Goal: Information Seeking & Learning: Learn about a topic

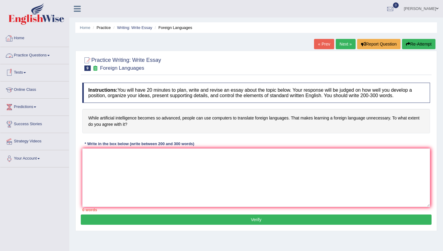
click at [28, 56] on link "Practice Questions" at bounding box center [34, 54] width 69 height 15
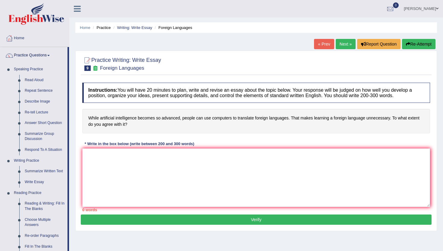
click at [73, 239] on div "Home Practice Writing: Write Essay Foreign Languages « Prev Next » Report Quest…" at bounding box center [256, 150] width 374 height 301
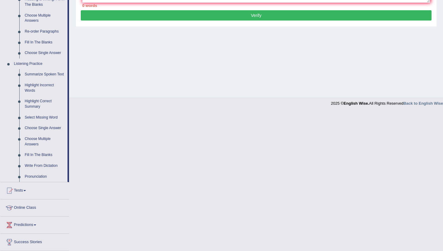
scroll to position [205, 0]
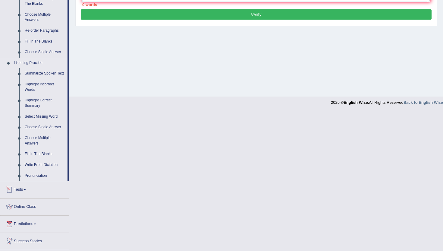
click at [40, 170] on link "Write From Dictation" at bounding box center [44, 164] width 45 height 11
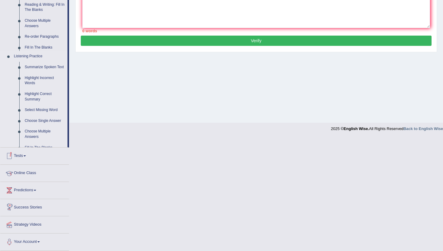
scroll to position [66, 0]
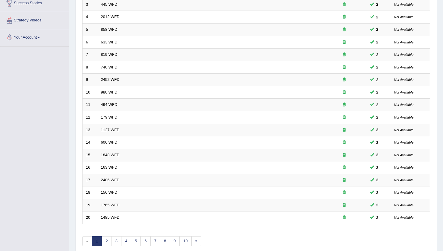
scroll to position [133, 0]
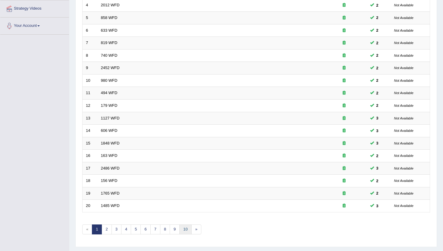
click at [182, 229] on link "10" at bounding box center [185, 229] width 12 height 10
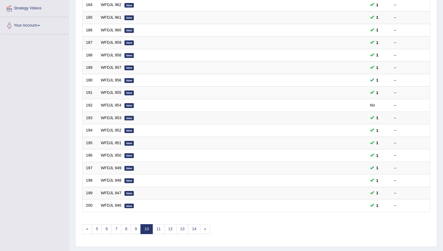
scroll to position [145, 0]
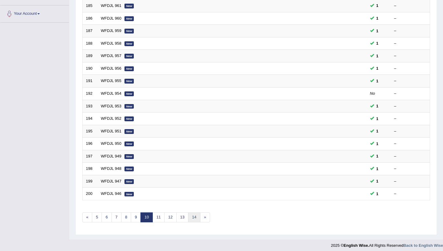
click at [192, 216] on link "14" at bounding box center [194, 217] width 12 height 10
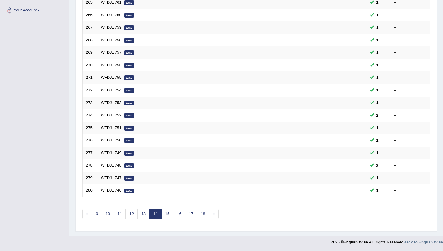
scroll to position [148, 0]
click at [205, 218] on div "Showing 261-280 of 2,885 items. # Title Exam Occurring Taken Last Result 261 WF…" at bounding box center [256, 70] width 348 height 312
click at [199, 206] on div "Showing 261-280 of 2,885 items. # Title Exam Occurring Taken Last Result 261 WF…" at bounding box center [256, 70] width 348 height 312
click at [206, 214] on link "18" at bounding box center [203, 213] width 12 height 10
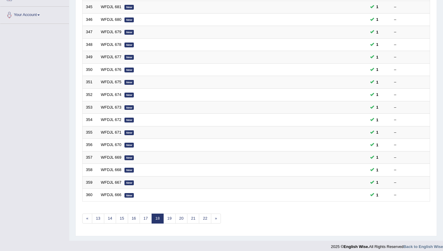
scroll to position [145, 0]
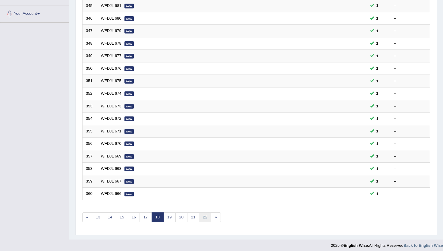
click at [206, 213] on link "22" at bounding box center [205, 217] width 12 height 10
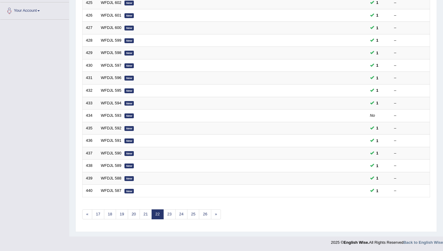
scroll to position [148, 0]
click at [206, 213] on link "26" at bounding box center [205, 213] width 12 height 10
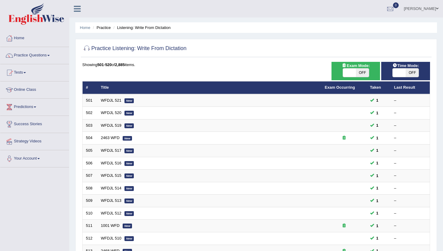
click at [356, 75] on span "OFF" at bounding box center [362, 72] width 13 height 8
checkbox input "true"
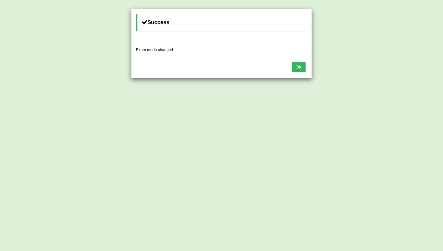
click at [300, 65] on button "OK" at bounding box center [299, 67] width 14 height 10
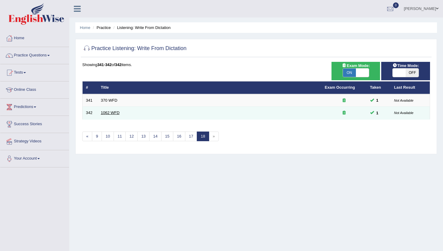
click at [111, 114] on link "1062 WFD" at bounding box center [110, 112] width 19 height 5
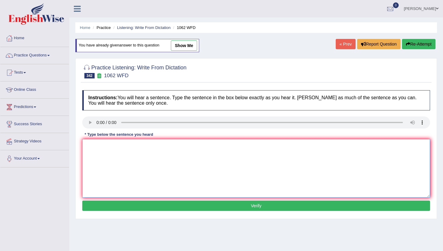
click at [110, 154] on textarea at bounding box center [256, 168] width 348 height 58
type textarea "m"
click at [116, 207] on button "Verify" at bounding box center [256, 205] width 348 height 10
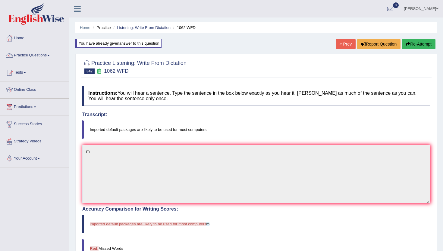
click at [341, 44] on link "« Prev" at bounding box center [346, 44] width 20 height 10
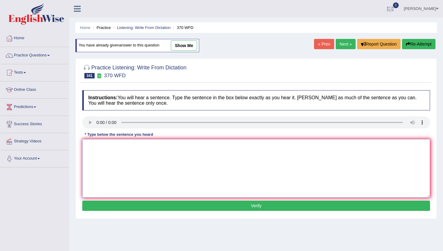
click at [125, 163] on textarea at bounding box center [256, 168] width 348 height 58
type textarea "n"
click at [125, 208] on button "Verify" at bounding box center [256, 205] width 348 height 10
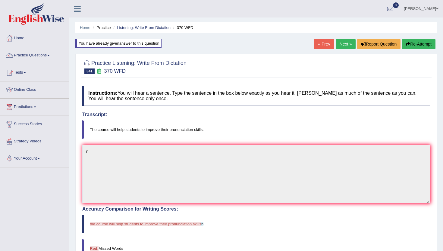
click at [327, 43] on link "« Prev" at bounding box center [324, 44] width 20 height 10
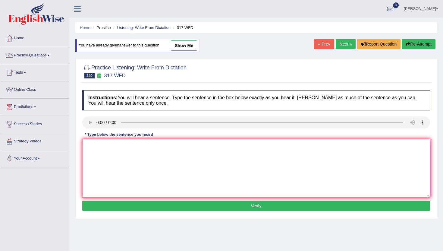
drag, startPoint x: 114, startPoint y: 180, endPoint x: 123, endPoint y: 167, distance: 16.0
click at [114, 180] on textarea at bounding box center [256, 168] width 348 height 58
type textarea "n"
click at [125, 206] on button "Verify" at bounding box center [256, 205] width 348 height 10
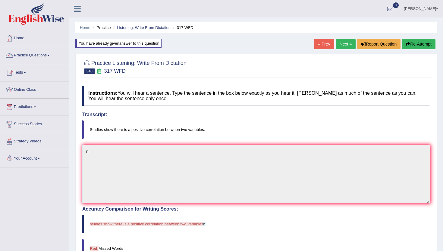
click at [318, 46] on link "« Prev" at bounding box center [324, 44] width 20 height 10
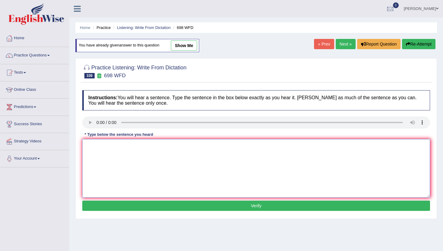
click at [128, 165] on textarea at bounding box center [256, 168] width 348 height 58
click at [113, 178] on textarea "n" at bounding box center [256, 168] width 348 height 58
type textarea "nn"
click at [120, 207] on button "Verify" at bounding box center [256, 205] width 348 height 10
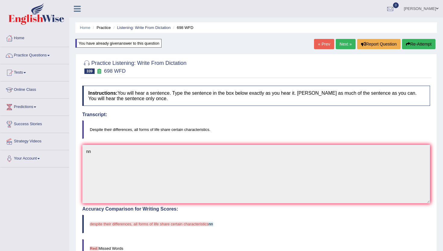
click at [322, 40] on link "« Prev" at bounding box center [324, 44] width 20 height 10
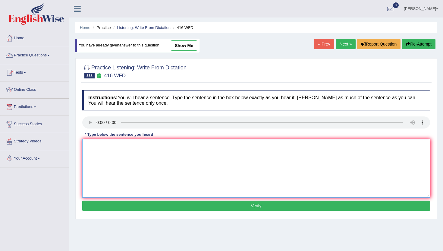
drag, startPoint x: 117, startPoint y: 168, endPoint x: 118, endPoint y: 165, distance: 3.7
click at [117, 168] on textarea at bounding box center [256, 168] width 348 height 58
type textarea "n"
click at [125, 214] on div "Instructions: You will hear a sentence. Type the sentence in the box below exac…" at bounding box center [256, 151] width 351 height 128
click at [127, 205] on button "Verify" at bounding box center [256, 205] width 348 height 10
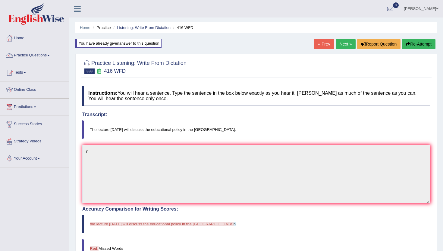
click at [324, 45] on link "« Prev" at bounding box center [324, 44] width 20 height 10
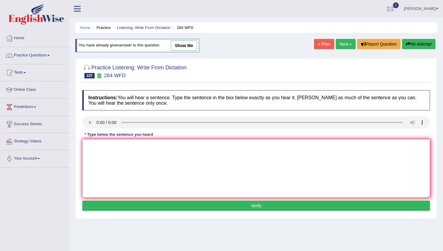
click at [111, 173] on textarea at bounding box center [256, 168] width 348 height 58
type textarea "n"
click at [111, 205] on button "Verify" at bounding box center [256, 205] width 348 height 10
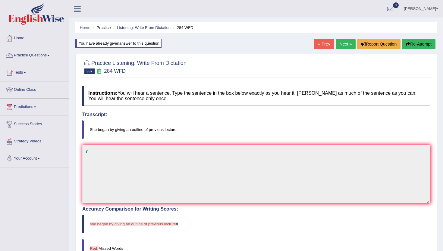
click at [317, 44] on link "« Prev" at bounding box center [324, 44] width 20 height 10
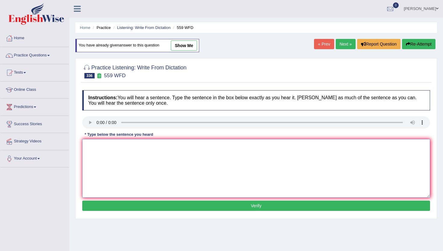
click at [109, 155] on textarea at bounding box center [256, 168] width 348 height 58
type textarea "m"
click at [129, 216] on div "Practice Listening: Write From Dictation 336 559 WFD Instructions: You will hea…" at bounding box center [255, 138] width 361 height 161
drag, startPoint x: 124, startPoint y: 192, endPoint x: 125, endPoint y: 217, distance: 24.8
click at [124, 194] on textarea "m" at bounding box center [256, 168] width 348 height 58
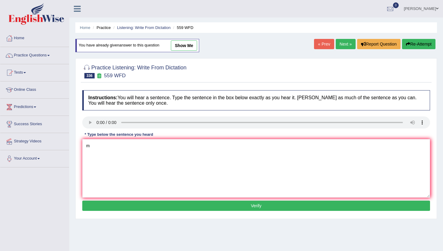
click at [125, 207] on button "Verify" at bounding box center [256, 205] width 348 height 10
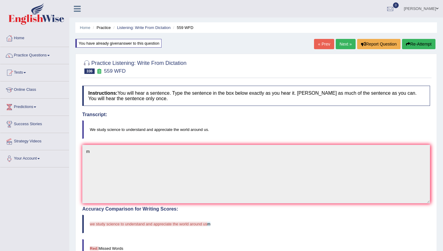
click at [319, 48] on link "« Prev" at bounding box center [324, 44] width 20 height 10
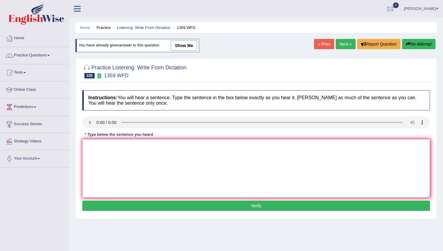
click at [110, 146] on textarea at bounding box center [256, 168] width 348 height 58
type textarea "m"
click at [111, 204] on button "Verify" at bounding box center [256, 205] width 348 height 10
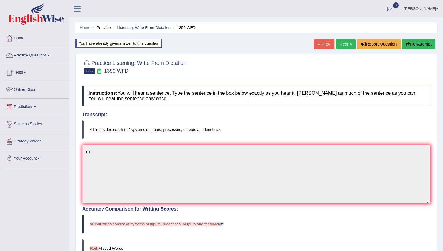
click at [321, 43] on link "« Prev" at bounding box center [324, 44] width 20 height 10
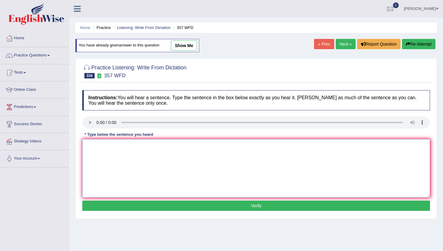
drag, startPoint x: 108, startPoint y: 182, endPoint x: 124, endPoint y: 155, distance: 30.9
click at [108, 181] on textarea at bounding box center [256, 168] width 348 height 58
type textarea "n"
click at [130, 202] on button "Verify" at bounding box center [256, 205] width 348 height 10
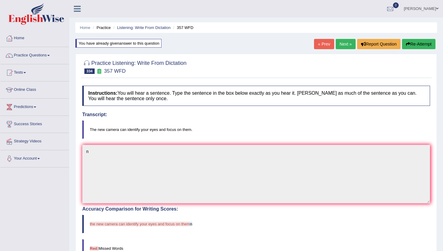
click at [321, 46] on link "« Prev" at bounding box center [324, 44] width 20 height 10
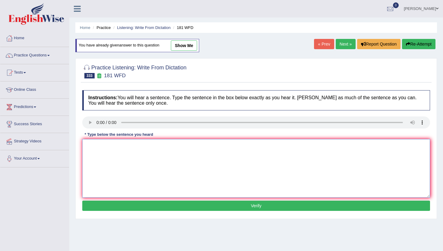
drag, startPoint x: 108, startPoint y: 174, endPoint x: 112, endPoint y: 166, distance: 9.4
click at [108, 174] on textarea at bounding box center [256, 168] width 348 height 58
type textarea "m"
click at [111, 206] on button "Verify" at bounding box center [256, 205] width 348 height 10
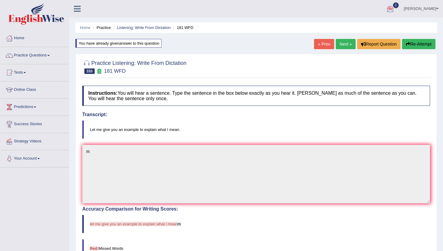
click at [321, 45] on link "« Prev" at bounding box center [324, 44] width 20 height 10
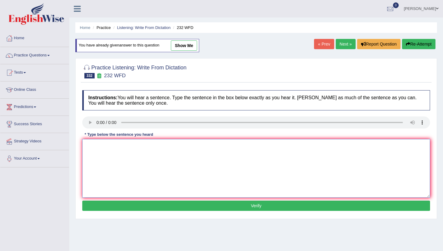
click at [133, 169] on textarea at bounding box center [256, 168] width 348 height 58
type textarea "n"
click at [136, 201] on button "Verify" at bounding box center [256, 205] width 348 height 10
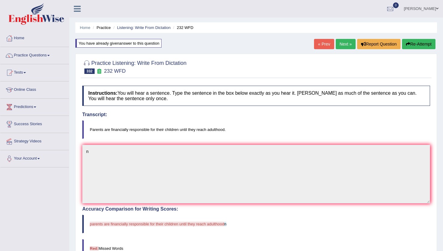
click at [331, 42] on link "« Prev" at bounding box center [324, 44] width 20 height 10
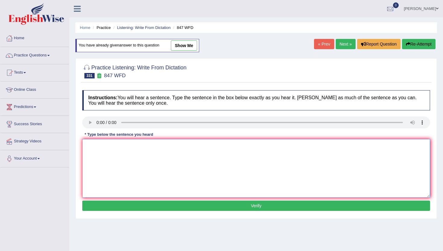
drag, startPoint x: 117, startPoint y: 179, endPoint x: 131, endPoint y: 162, distance: 21.6
click at [117, 179] on textarea at bounding box center [256, 168] width 348 height 58
type textarea "m"
click at [136, 206] on button "Verify" at bounding box center [256, 205] width 348 height 10
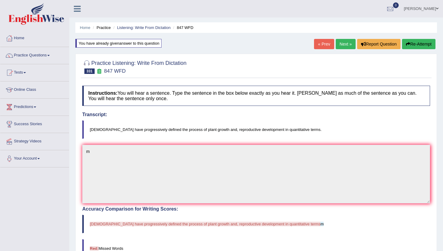
drag, startPoint x: 415, startPoint y: 47, endPoint x: 412, endPoint y: 53, distance: 7.3
click at [415, 47] on button "Re-Attempt" at bounding box center [418, 44] width 33 height 10
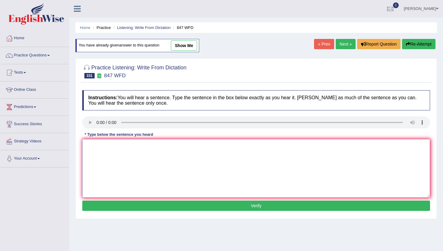
drag, startPoint x: 108, startPoint y: 161, endPoint x: 108, endPoint y: 151, distance: 10.0
click at [108, 158] on textarea at bounding box center [256, 168] width 348 height 58
type textarea "m"
click at [111, 211] on div "Instructions: You will hear a sentence. Type the sentence in the box below exac…" at bounding box center [256, 151] width 351 height 128
click at [112, 205] on button "Verify" at bounding box center [256, 205] width 348 height 10
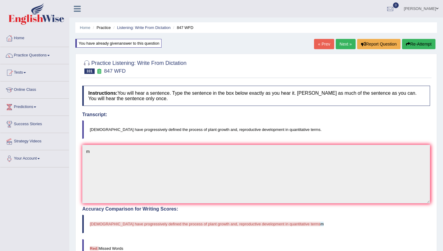
click at [320, 42] on link "« Prev" at bounding box center [324, 44] width 20 height 10
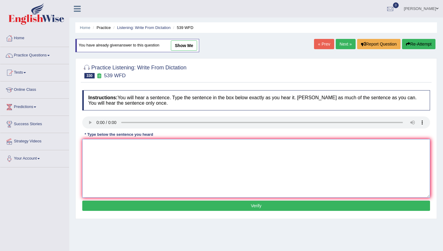
click at [114, 173] on textarea at bounding box center [256, 168] width 348 height 58
type textarea "m"
click at [117, 207] on button "Verify" at bounding box center [256, 205] width 348 height 10
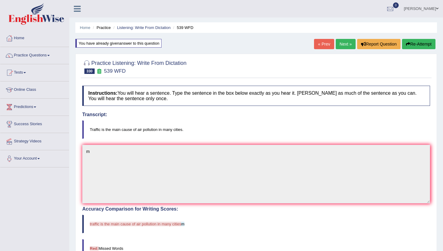
click at [322, 46] on link "« Prev" at bounding box center [324, 44] width 20 height 10
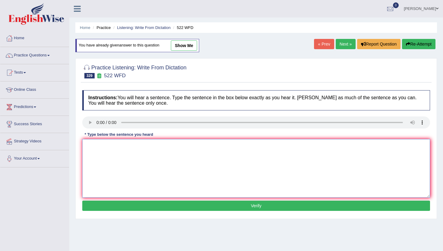
click at [111, 169] on textarea at bounding box center [256, 168] width 348 height 58
type textarea "m"
click at [116, 206] on button "Verify" at bounding box center [256, 205] width 348 height 10
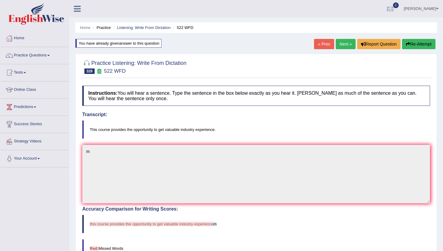
click at [323, 42] on link "« Prev" at bounding box center [324, 44] width 20 height 10
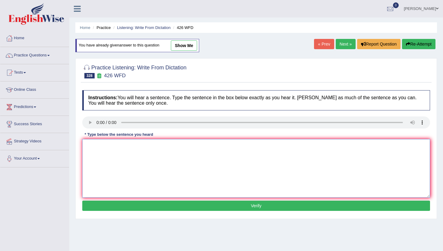
click at [118, 167] on textarea at bounding box center [256, 168] width 348 height 58
drag, startPoint x: 118, startPoint y: 181, endPoint x: 125, endPoint y: 214, distance: 33.9
click at [125, 214] on div "Instructions: You will hear a sentence. Type the sentence in the box below exac…" at bounding box center [256, 151] width 351 height 128
type textarea "m"
click at [125, 208] on button "Verify" at bounding box center [256, 205] width 348 height 10
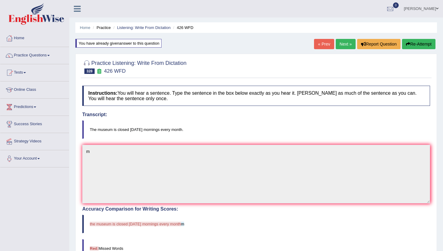
click at [327, 45] on link "« Prev" at bounding box center [324, 44] width 20 height 10
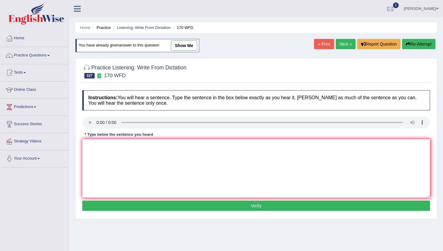
drag, startPoint x: 122, startPoint y: 207, endPoint x: 124, endPoint y: 201, distance: 7.1
click at [122, 206] on button "Verify" at bounding box center [256, 205] width 348 height 10
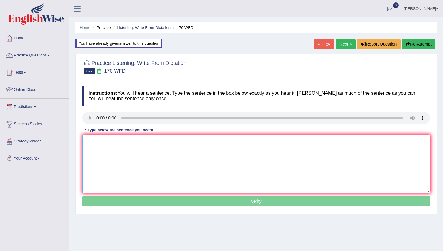
click at [136, 185] on textarea at bounding box center [256, 163] width 348 height 58
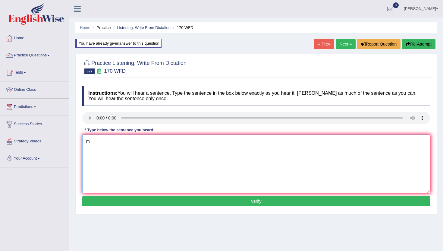
type textarea "m"
click at [135, 205] on button "Verify" at bounding box center [256, 201] width 348 height 10
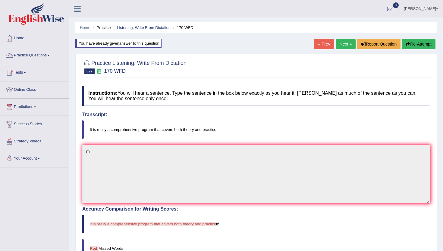
click at [316, 40] on link "« Prev" at bounding box center [324, 44] width 20 height 10
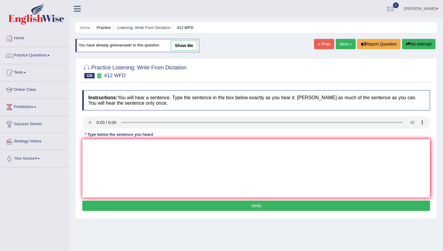
drag, startPoint x: 104, startPoint y: 135, endPoint x: 112, endPoint y: 108, distance: 28.7
click at [104, 135] on div "* Type below the sentence you heard" at bounding box center [118, 134] width 73 height 6
click at [125, 179] on textarea at bounding box center [256, 168] width 348 height 58
type textarea ",m"
click at [124, 211] on button "Verify" at bounding box center [256, 205] width 348 height 10
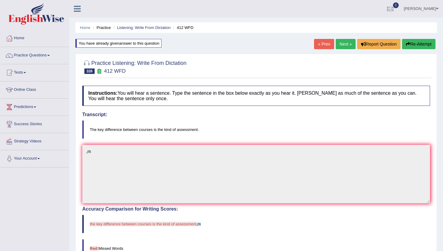
click at [321, 42] on link "« Prev" at bounding box center [324, 44] width 20 height 10
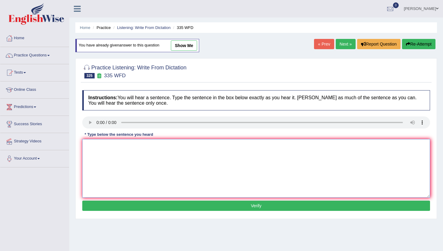
click at [127, 181] on textarea at bounding box center [256, 168] width 348 height 58
type textarea "m"
click at [125, 200] on div "Instructions: You will hear a sentence. Type the sentence in the box below exac…" at bounding box center [256, 151] width 351 height 128
click at [124, 204] on button "Verify" at bounding box center [256, 205] width 348 height 10
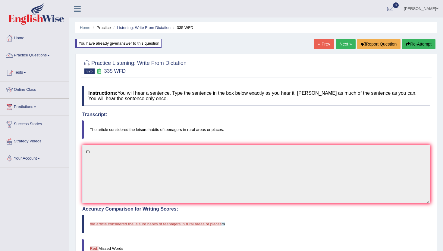
click at [324, 44] on link "« Prev" at bounding box center [324, 44] width 20 height 10
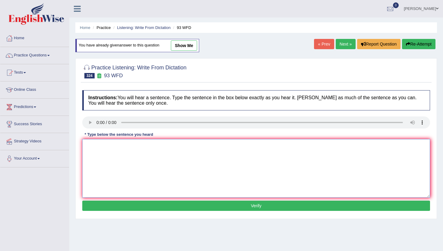
drag, startPoint x: 99, startPoint y: 145, endPoint x: 100, endPoint y: 141, distance: 3.7
click at [99, 144] on textarea at bounding box center [256, 168] width 348 height 58
type textarea "m"
click at [110, 202] on button "Verify" at bounding box center [256, 205] width 348 height 10
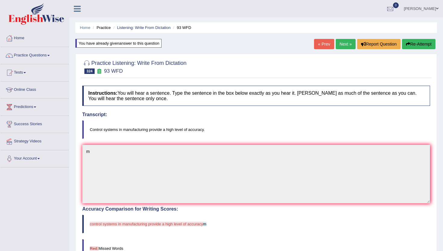
click at [328, 43] on link "« Prev" at bounding box center [324, 44] width 20 height 10
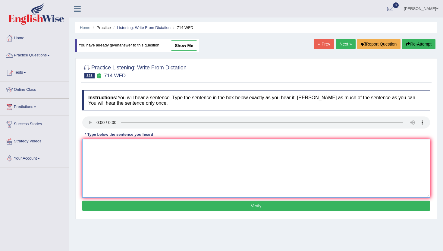
drag, startPoint x: 127, startPoint y: 147, endPoint x: 130, endPoint y: 133, distance: 14.4
click at [127, 144] on textarea at bounding box center [256, 168] width 348 height 58
type textarea "m"
click at [133, 204] on button "Verify" at bounding box center [256, 205] width 348 height 10
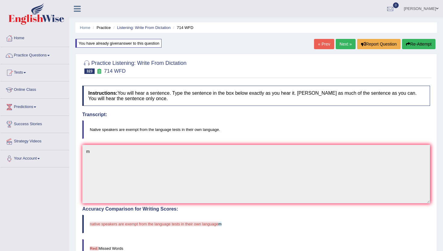
click at [321, 42] on link "« Prev" at bounding box center [324, 44] width 20 height 10
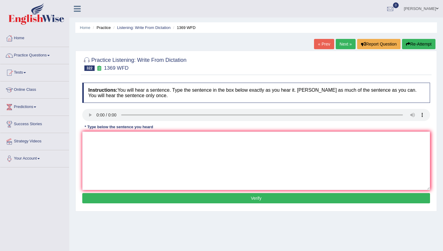
click at [325, 45] on link "« Prev" at bounding box center [324, 44] width 20 height 10
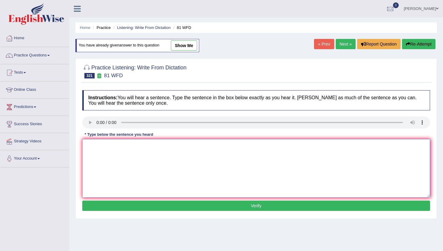
click at [109, 144] on textarea at bounding box center [256, 168] width 348 height 58
type textarea "m"
click at [123, 209] on button "Verify" at bounding box center [256, 205] width 348 height 10
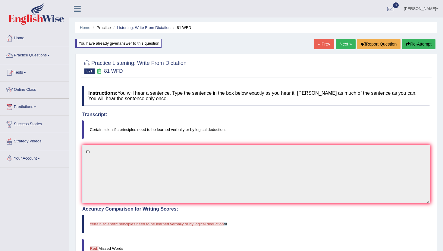
click at [323, 42] on link "« Prev" at bounding box center [324, 44] width 20 height 10
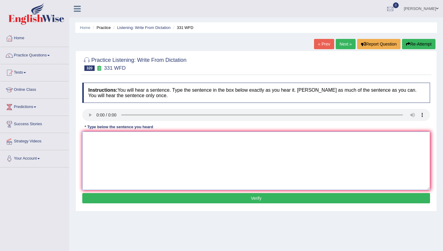
drag, startPoint x: 108, startPoint y: 139, endPoint x: 108, endPoint y: 120, distance: 18.1
click at [108, 136] on textarea at bounding box center [256, 160] width 348 height 58
type textarea "b"
click at [124, 203] on div "Instructions: You will hear a sentence. Type the sentence in the box below exac…" at bounding box center [256, 144] width 351 height 128
click at [123, 198] on button "Verify" at bounding box center [256, 198] width 348 height 10
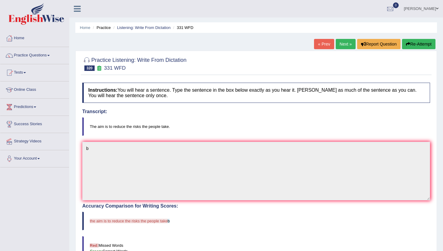
click at [328, 45] on link "« Prev" at bounding box center [324, 44] width 20 height 10
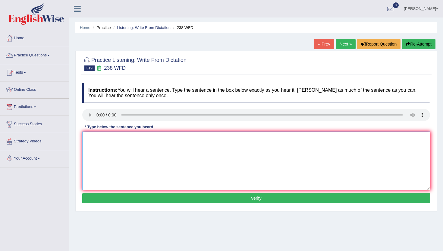
drag, startPoint x: 114, startPoint y: 152, endPoint x: 114, endPoint y: 144, distance: 7.5
click at [114, 149] on textarea at bounding box center [256, 160] width 348 height 58
type textarea "n"
click at [117, 204] on div "Instructions: You will hear a sentence. Type the sentence in the box below exac…" at bounding box center [256, 144] width 351 height 128
click at [117, 200] on button "Verify" at bounding box center [256, 198] width 348 height 10
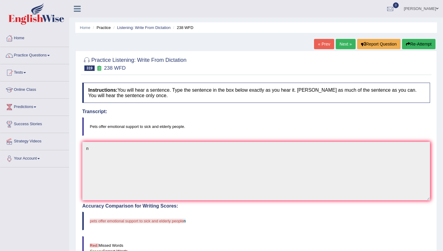
click at [321, 42] on link "« Prev" at bounding box center [324, 44] width 20 height 10
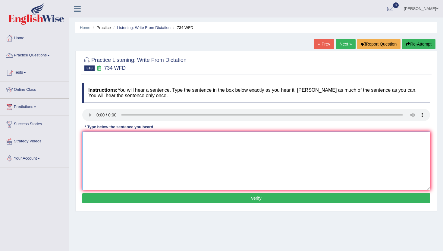
click at [108, 151] on textarea at bounding box center [256, 160] width 348 height 58
type textarea "n"
click at [147, 202] on button "Verify" at bounding box center [256, 198] width 348 height 10
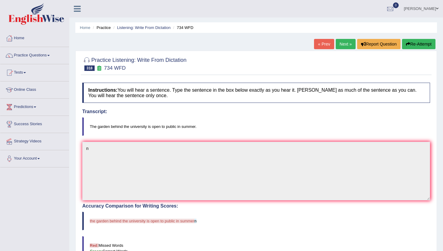
click at [320, 43] on link "« Prev" at bounding box center [324, 44] width 20 height 10
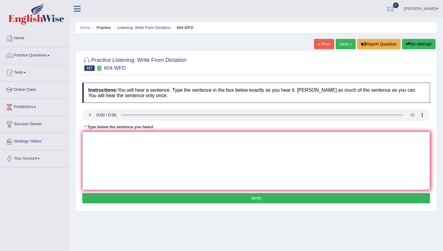
drag, startPoint x: 117, startPoint y: 157, endPoint x: 117, endPoint y: 153, distance: 3.9
click at [117, 156] on textarea at bounding box center [256, 160] width 348 height 58
type textarea "m"
click at [116, 196] on button "Verify" at bounding box center [256, 198] width 348 height 10
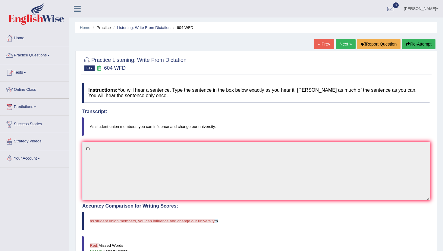
click at [320, 44] on link "« Prev" at bounding box center [324, 44] width 20 height 10
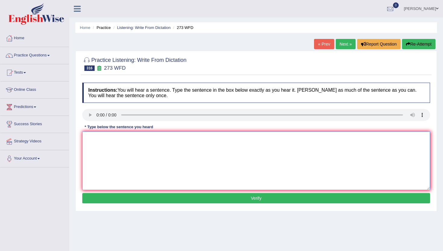
click at [89, 155] on textarea at bounding box center [256, 160] width 348 height 58
type textarea "b"
click at [94, 196] on button "Verify" at bounding box center [256, 198] width 348 height 10
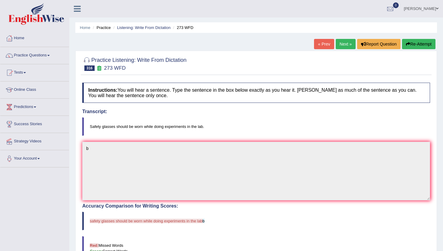
click at [326, 42] on link "« Prev" at bounding box center [324, 44] width 20 height 10
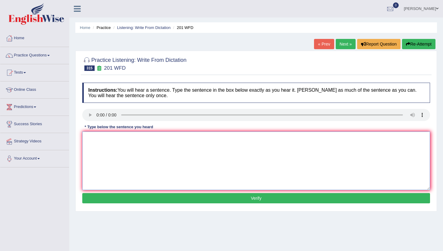
click at [109, 152] on textarea at bounding box center [256, 160] width 348 height 58
type textarea "n"
click at [114, 191] on div "Instructions: You will hear a sentence. Type the sentence in the box below exac…" at bounding box center [256, 144] width 351 height 128
click at [114, 197] on button "Verify" at bounding box center [256, 198] width 348 height 10
